Goal: Transaction & Acquisition: Purchase product/service

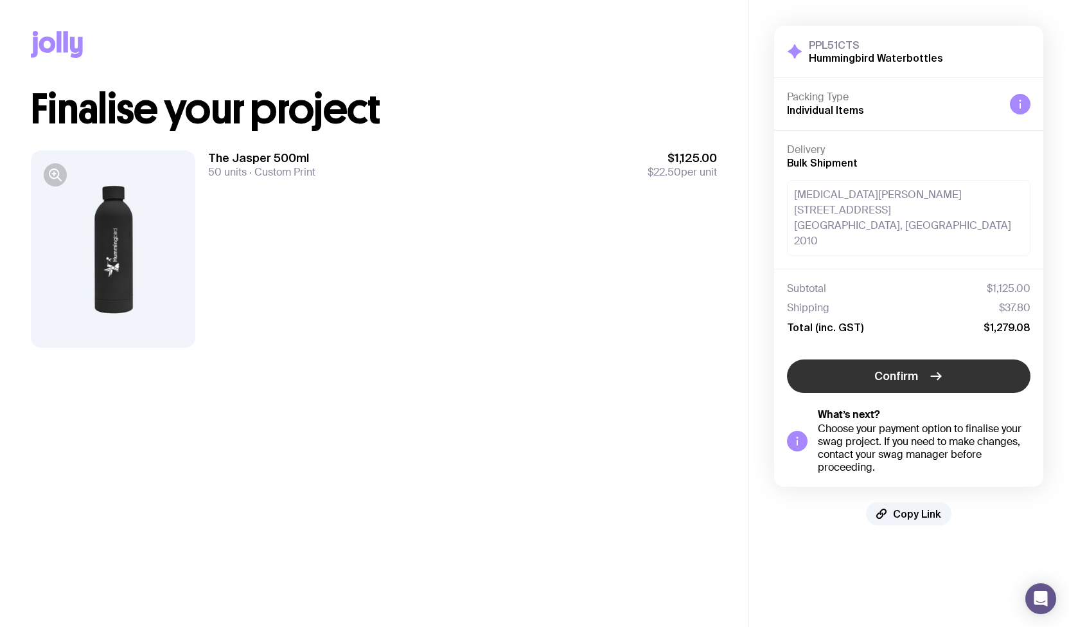
click at [889, 368] on span "Confirm" at bounding box center [897, 375] width 44 height 15
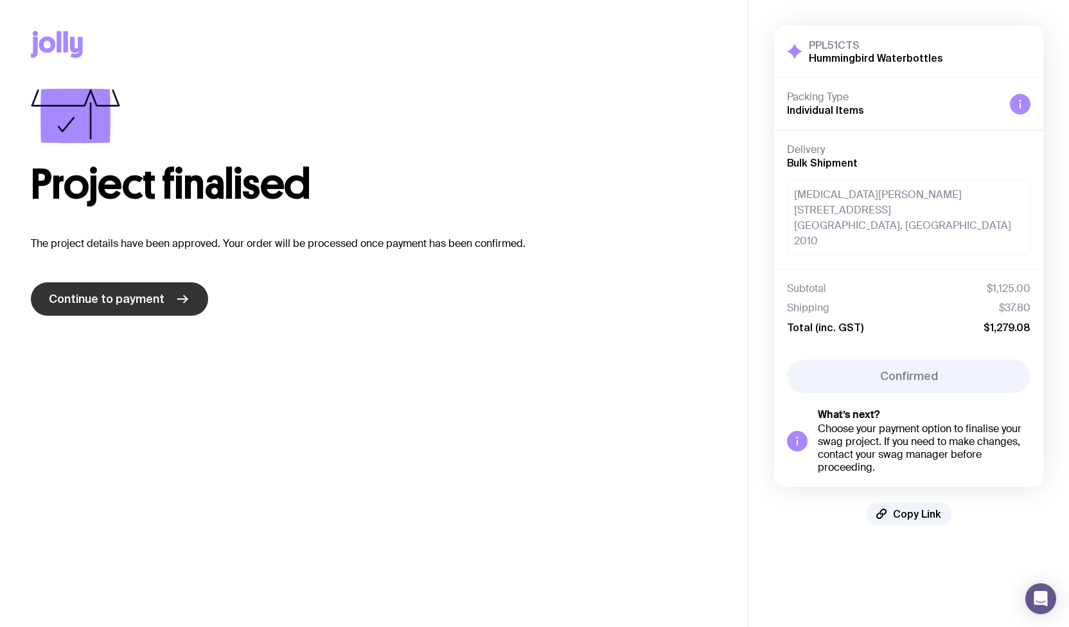
click at [127, 296] on span "Continue to payment" at bounding box center [107, 298] width 116 height 15
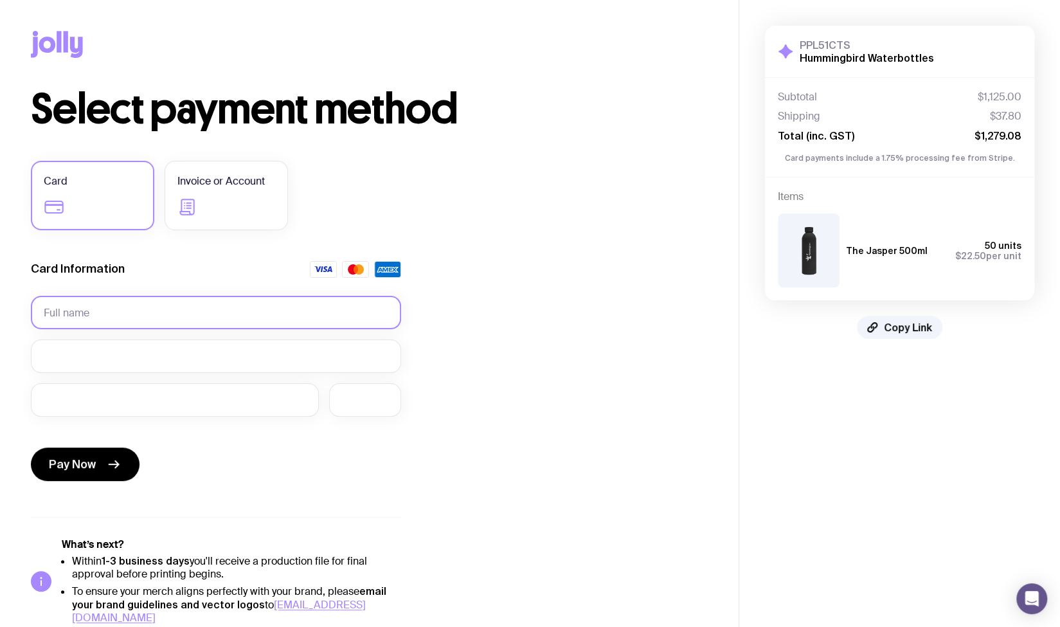
click at [159, 322] on input "text" at bounding box center [216, 312] width 370 height 33
click at [190, 285] on form "Card Information Required Pay Now" at bounding box center [216, 373] width 370 height 225
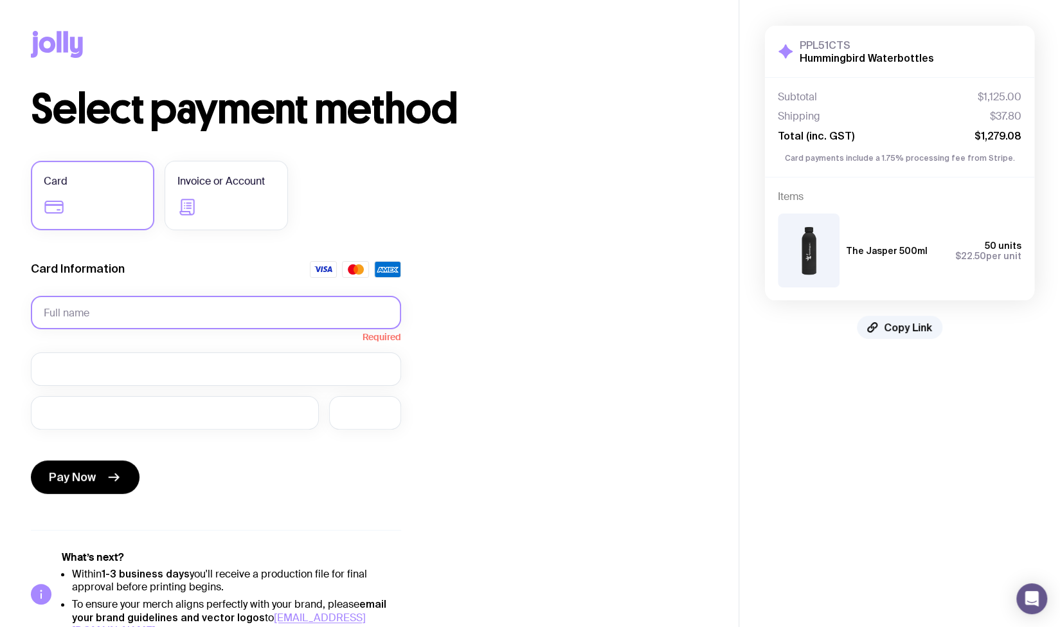
click at [114, 314] on input "text" at bounding box center [216, 312] width 370 height 33
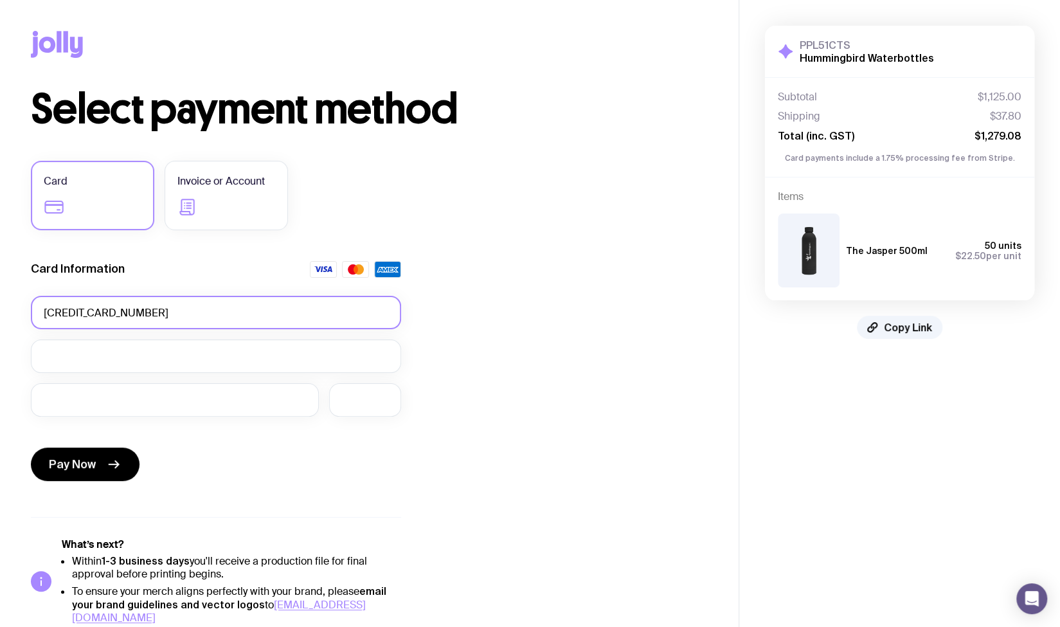
type input "[CREDIT_CARD_NUMBER]"
drag, startPoint x: 196, startPoint y: 312, endPoint x: -21, endPoint y: 318, distance: 216.7
click at [0, 318] on html "Copy Link Select payment method Card Invoice or Account Card Information [CREDI…" at bounding box center [530, 313] width 1060 height 627
type input "[PERSON_NAME]"
click at [564, 298] on div "Select payment method Card Invoice or Account Card Information [PERSON_NAME] Pa…" at bounding box center [369, 356] width 677 height 535
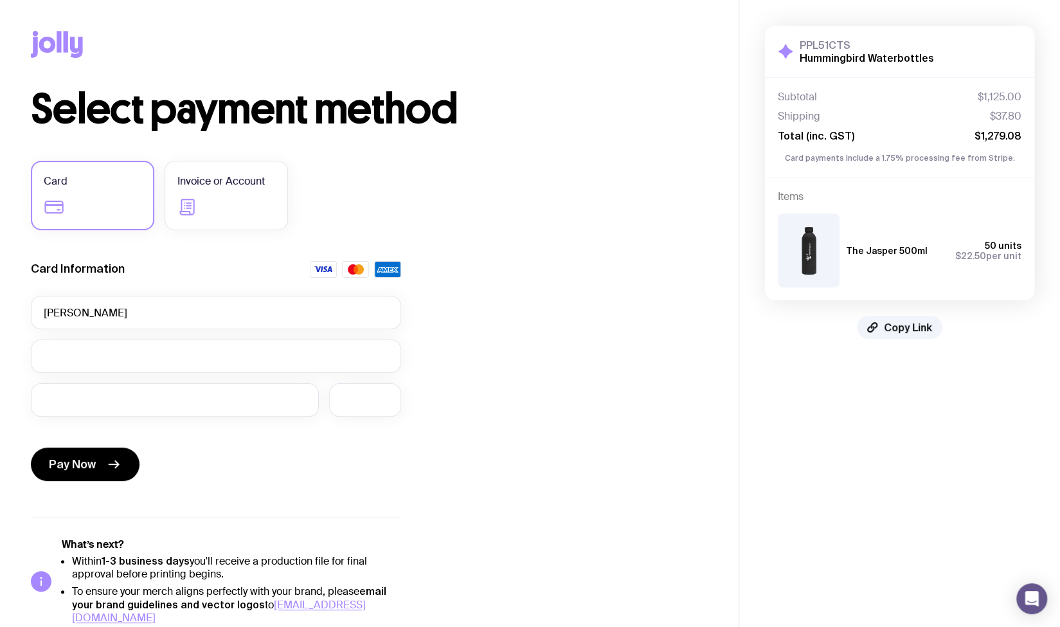
drag, startPoint x: 116, startPoint y: 464, endPoint x: 299, endPoint y: 213, distance: 310.9
click at [425, 231] on div "Select payment method Card Invoice or Account Card Information [PERSON_NAME] Pa…" at bounding box center [369, 356] width 677 height 535
click at [245, 199] on label "Invoice or Account" at bounding box center [226, 195] width 123 height 69
click at [0, 0] on input "Invoice or Account" at bounding box center [0, 0] width 0 height 0
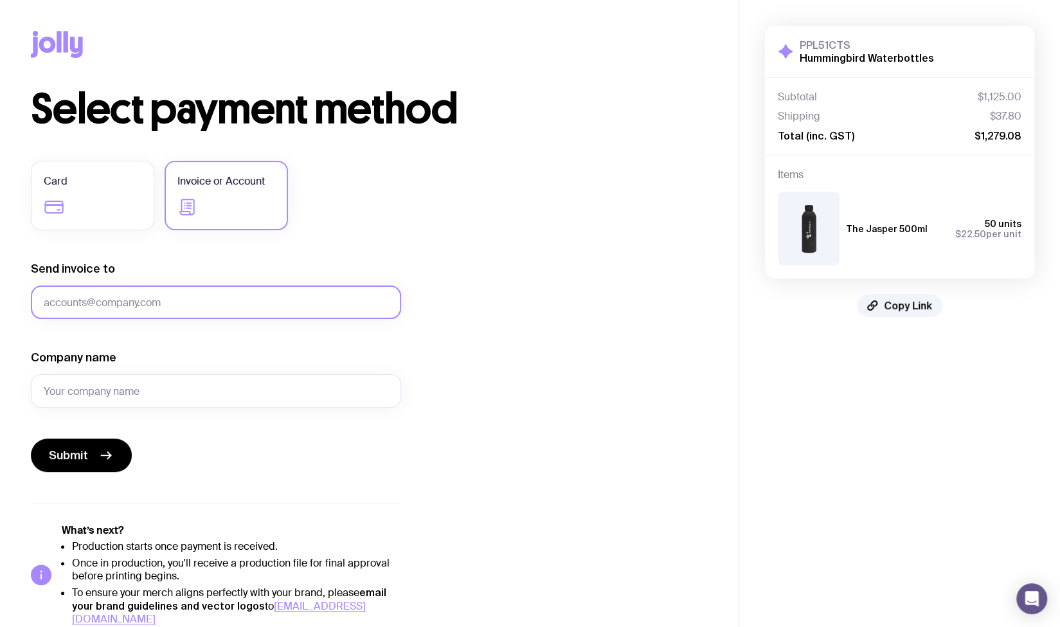
click at [148, 303] on input "Send invoice to" at bounding box center [216, 301] width 370 height 33
click at [139, 299] on input "[PERSON_NAME]." at bounding box center [216, 301] width 370 height 33
type input "[PERSON_NAME][EMAIL_ADDRESS][PERSON_NAME][DOMAIN_NAME]"
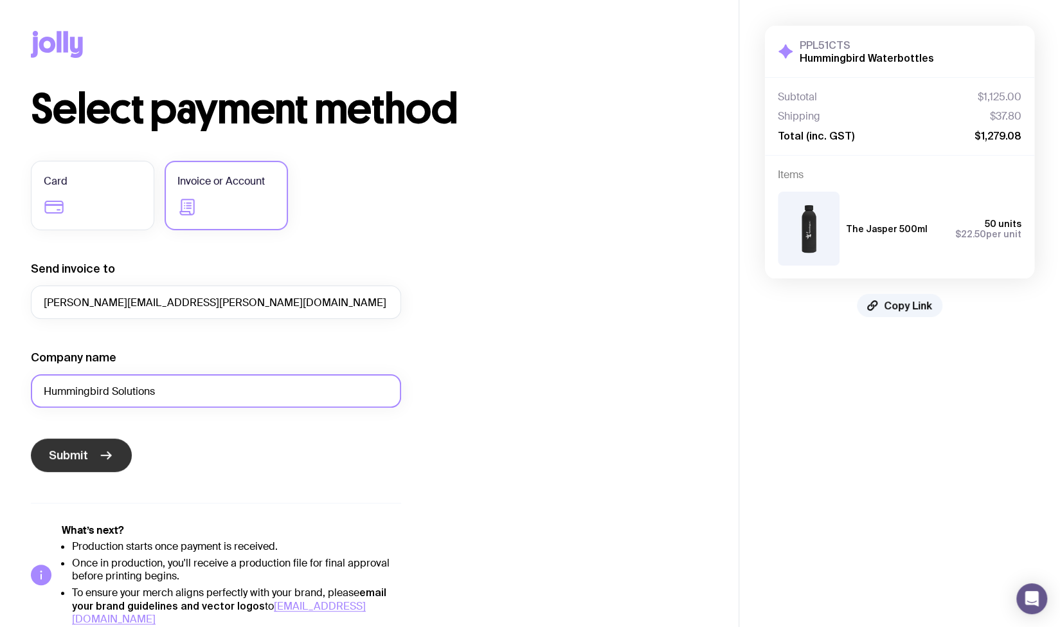
type input "Hummingbird Solutions"
click at [73, 450] on span "Submit" at bounding box center [68, 454] width 39 height 15
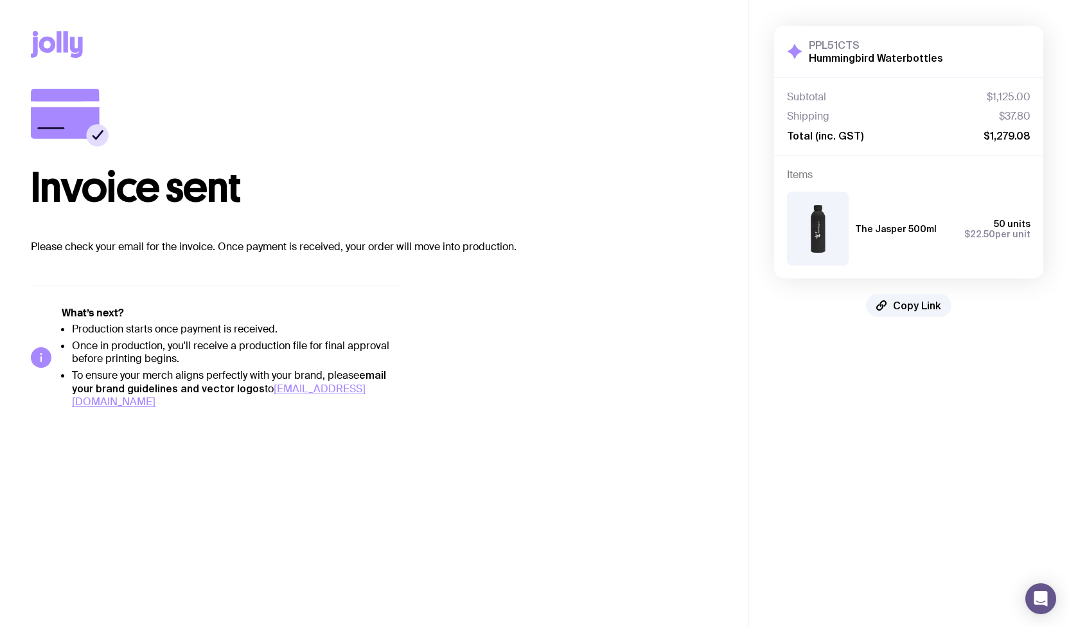
click at [577, 49] on div "Copy Link" at bounding box center [374, 44] width 686 height 89
